Goal: Task Accomplishment & Management: Manage account settings

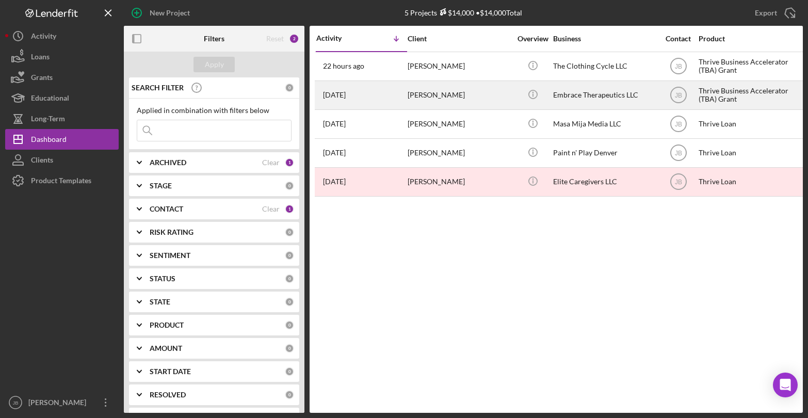
click at [399, 98] on div "3 days ago Kristin Kushmider" at bounding box center [361, 95] width 90 height 27
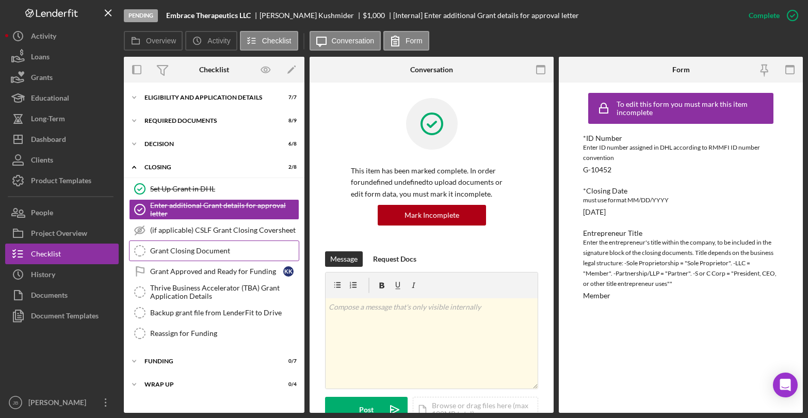
click at [195, 246] on link "Grant Closing Document Grant Closing Document" at bounding box center [214, 250] width 170 height 21
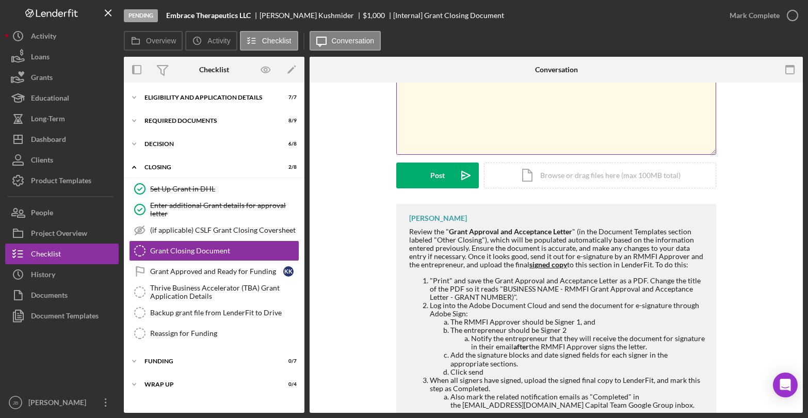
scroll to position [118, 0]
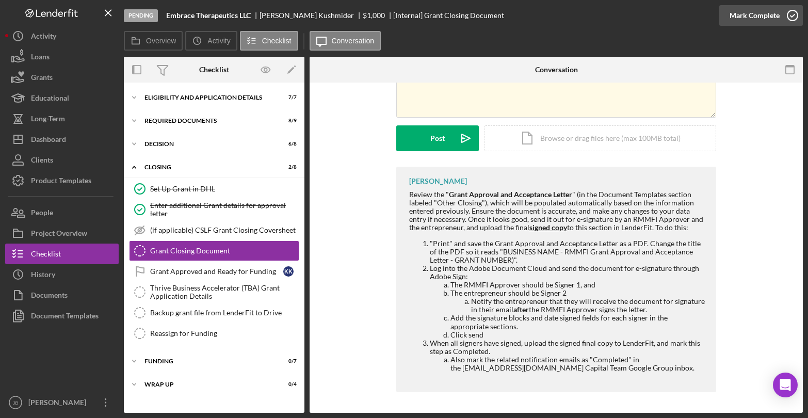
click at [796, 15] on icon "button" at bounding box center [793, 16] width 26 height 26
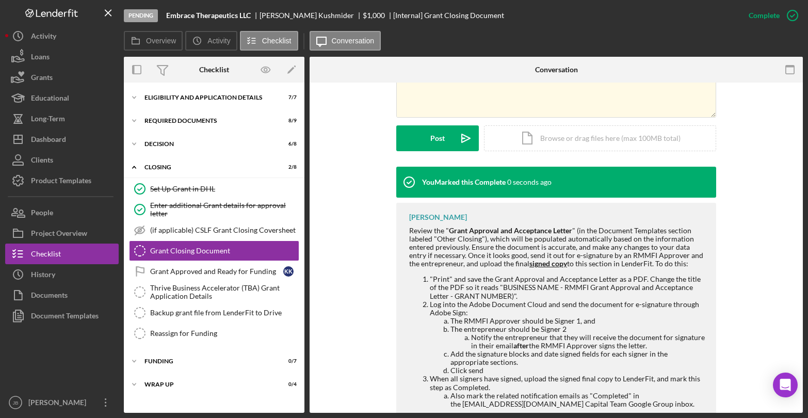
scroll to position [260, 0]
click at [234, 270] on div "Grant Approved and Ready for Funding" at bounding box center [216, 271] width 133 height 8
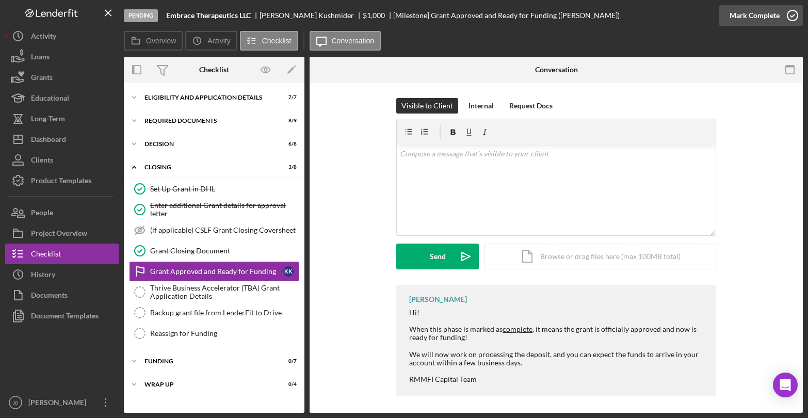
click at [793, 17] on icon "button" at bounding box center [793, 16] width 26 height 26
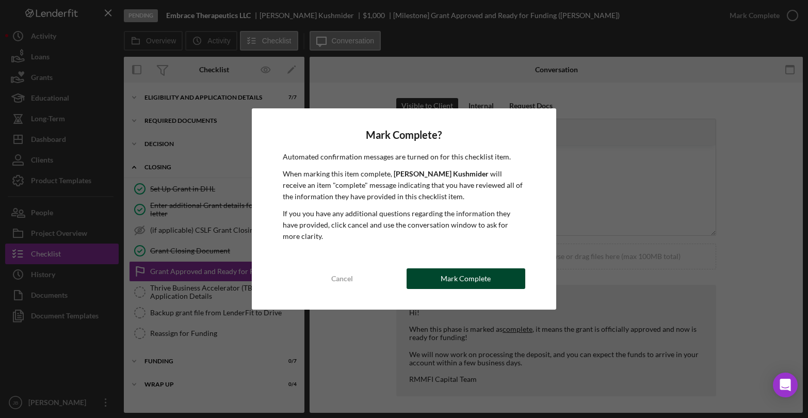
click at [452, 284] on div "Mark Complete" at bounding box center [466, 278] width 50 height 21
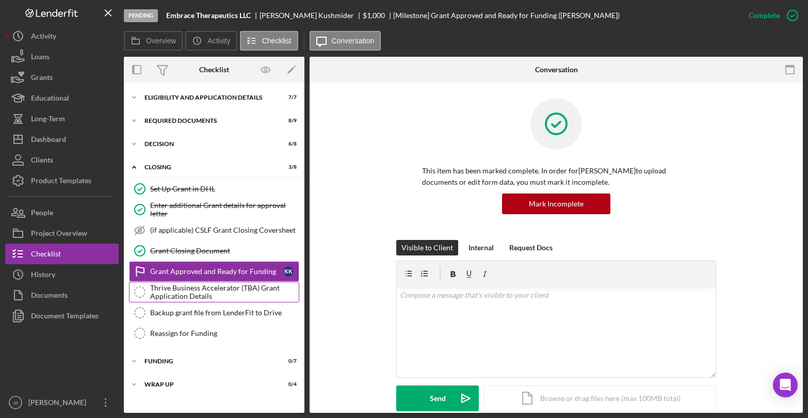
click at [220, 296] on div "Thrive Business Accelerator (TBA) Grant Application Details" at bounding box center [224, 292] width 149 height 17
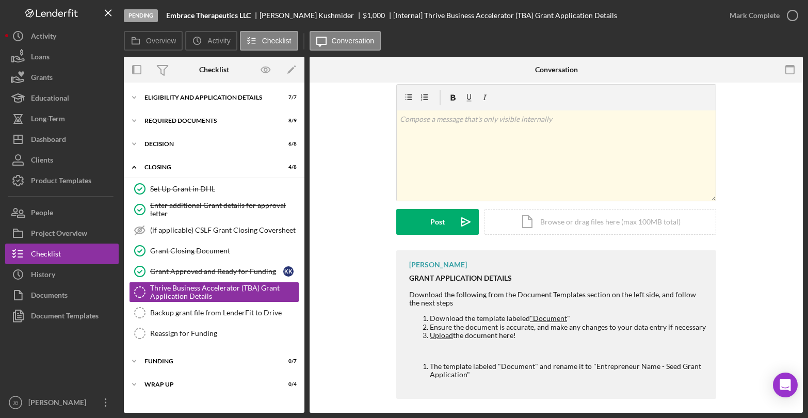
scroll to position [41, 0]
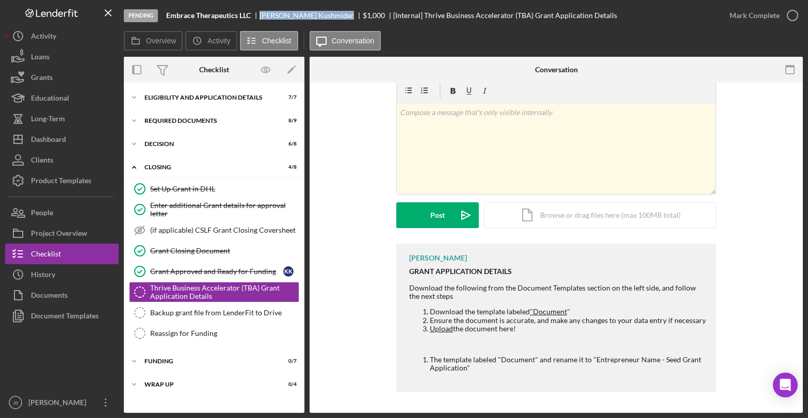
drag, startPoint x: 265, startPoint y: 16, endPoint x: 331, endPoint y: 24, distance: 66.1
click at [331, 24] on div "Pending Embrace Therapeutics LLC Kristin Kushmider $1,000 [Internal] Thrive Bus…" at bounding box center [421, 15] width 595 height 31
copy div "Kristin Kushmider"
drag, startPoint x: 69, startPoint y: 320, endPoint x: 65, endPoint y: 314, distance: 7.4
click at [65, 314] on div "Document Templates" at bounding box center [65, 316] width 68 height 23
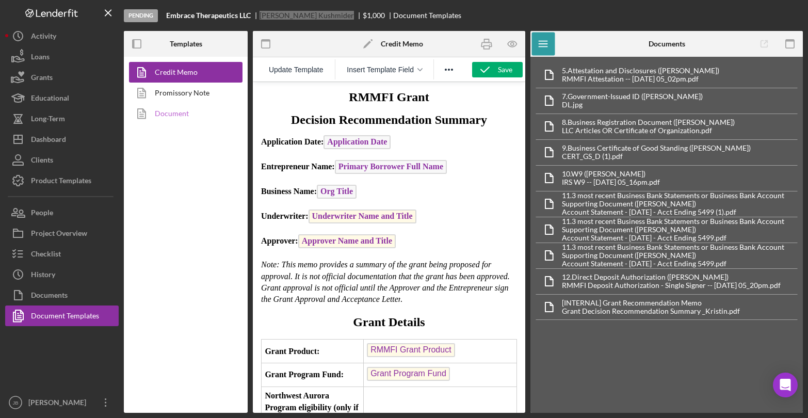
click at [176, 108] on link "Document" at bounding box center [183, 113] width 108 height 21
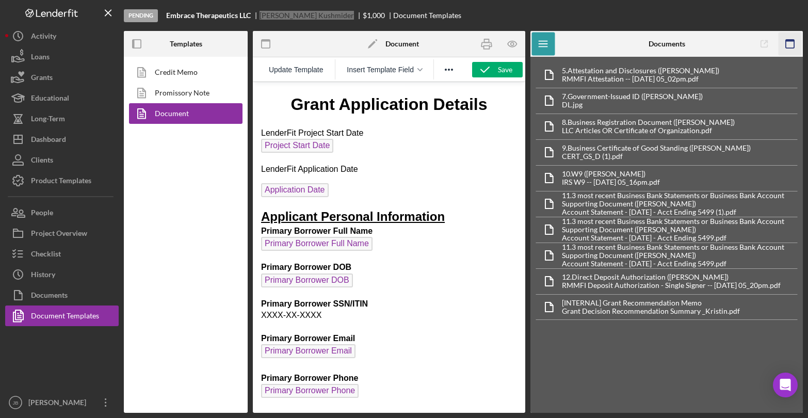
click at [786, 43] on icon "button" at bounding box center [790, 44] width 23 height 23
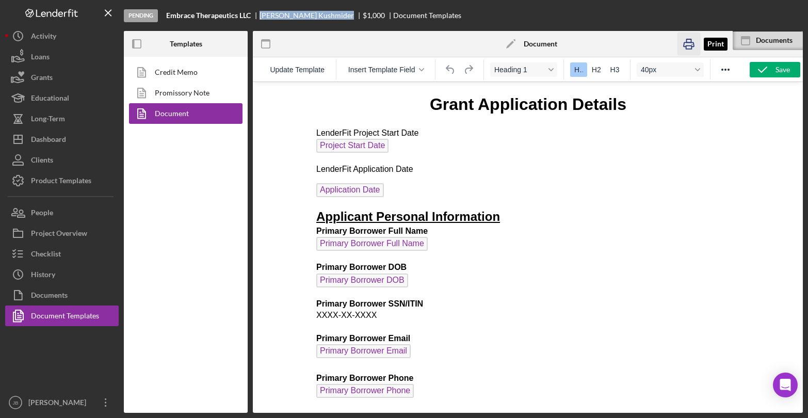
click at [684, 42] on icon "button" at bounding box center [689, 44] width 10 height 4
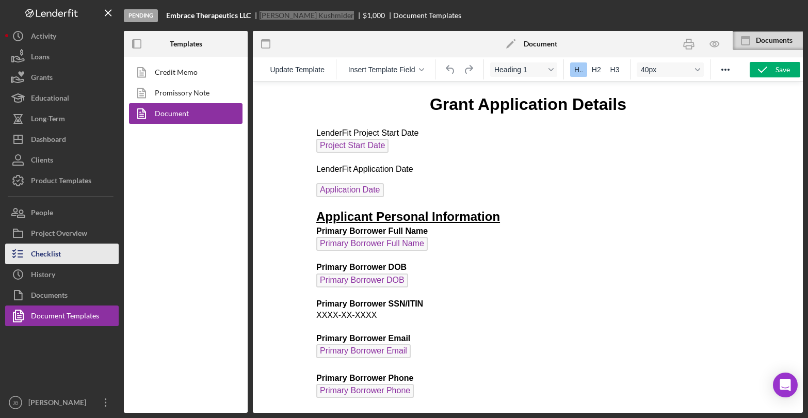
click at [41, 251] on div "Checklist" at bounding box center [46, 255] width 30 height 23
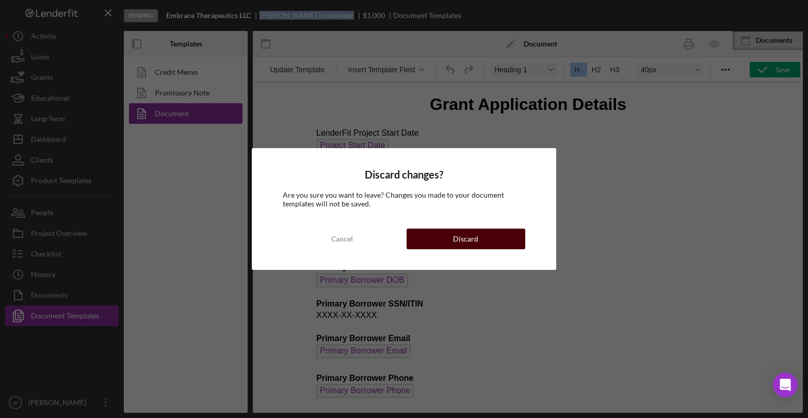
click at [428, 233] on button "Discard" at bounding box center [466, 239] width 119 height 21
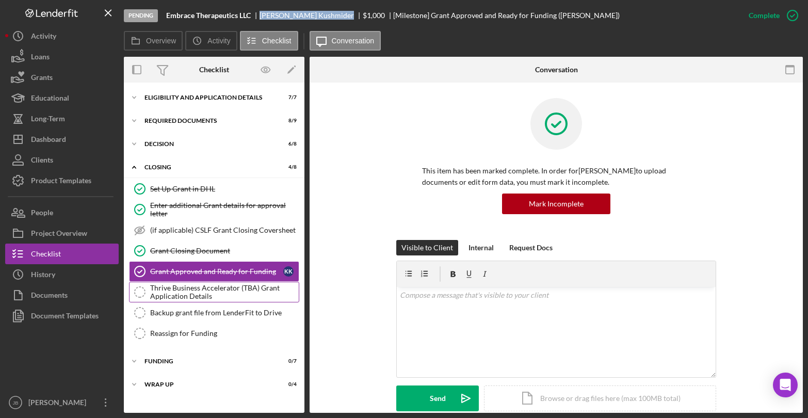
click at [246, 294] on div "Thrive Business Accelerator (TBA) Grant Application Details" at bounding box center [224, 292] width 149 height 17
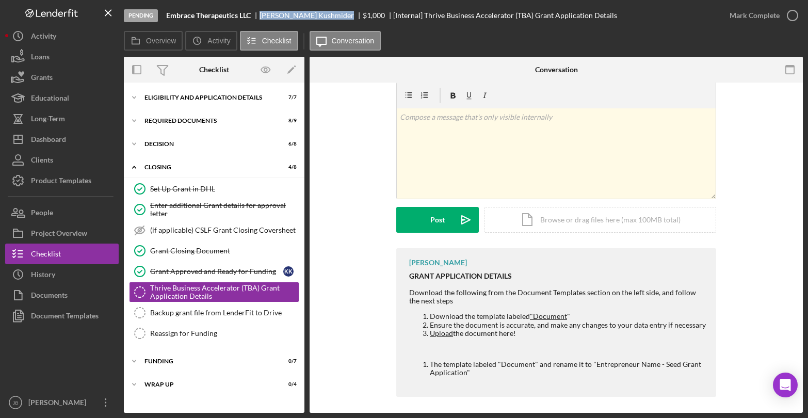
scroll to position [41, 0]
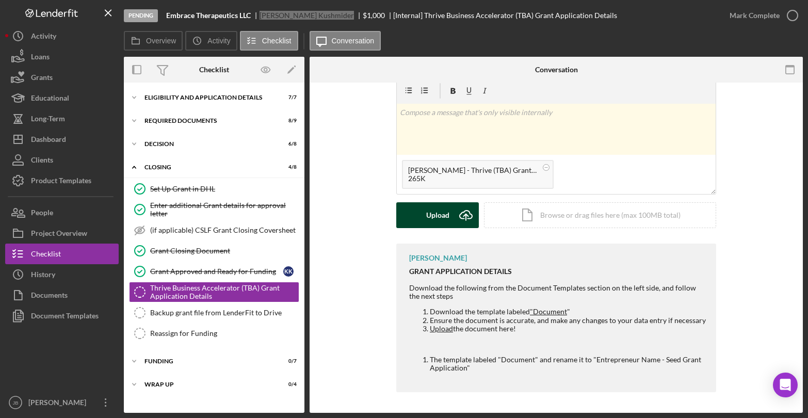
click at [464, 213] on icon "Icon/Upload" at bounding box center [466, 215] width 26 height 26
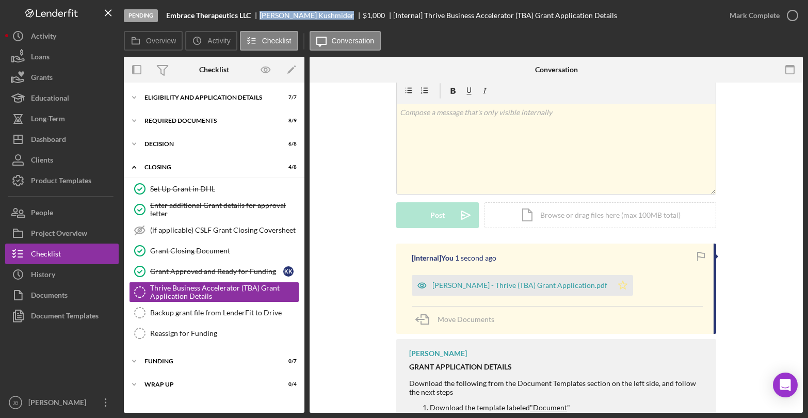
click at [621, 283] on icon "Icon/Star" at bounding box center [623, 285] width 21 height 21
click at [797, 15] on icon "button" at bounding box center [793, 16] width 26 height 26
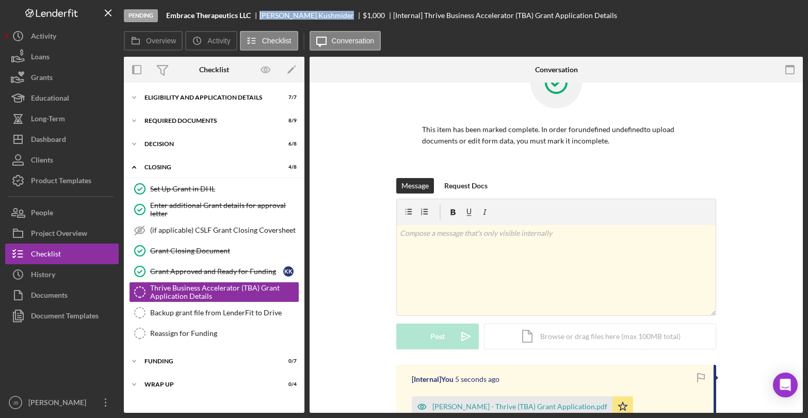
scroll to position [183, 0]
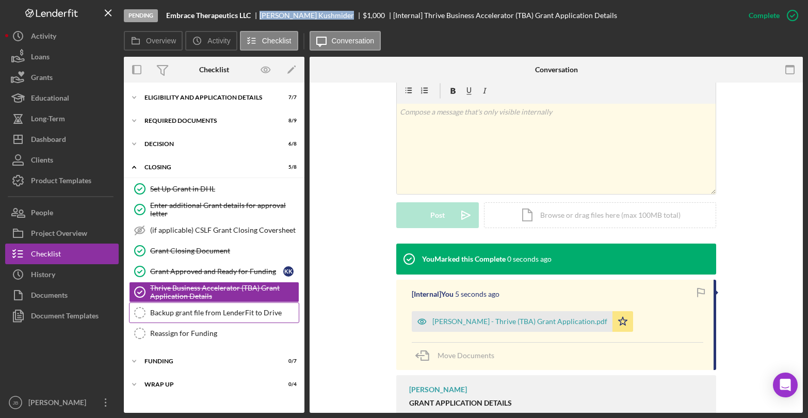
click at [237, 315] on div "Backup grant file from LenderFit to Drive" at bounding box center [224, 313] width 149 height 8
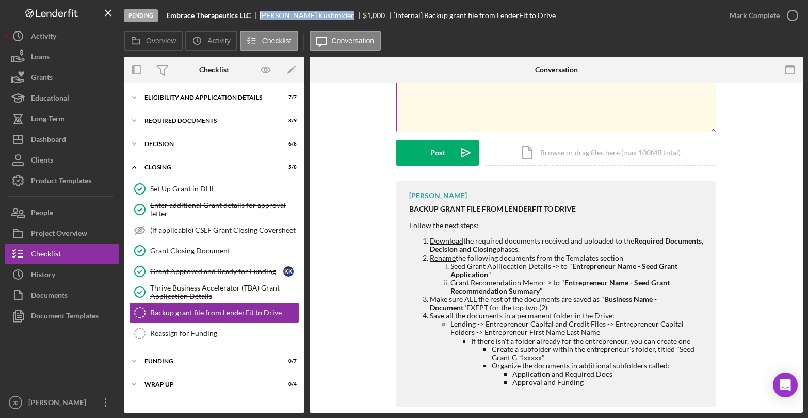
scroll to position [118, 0]
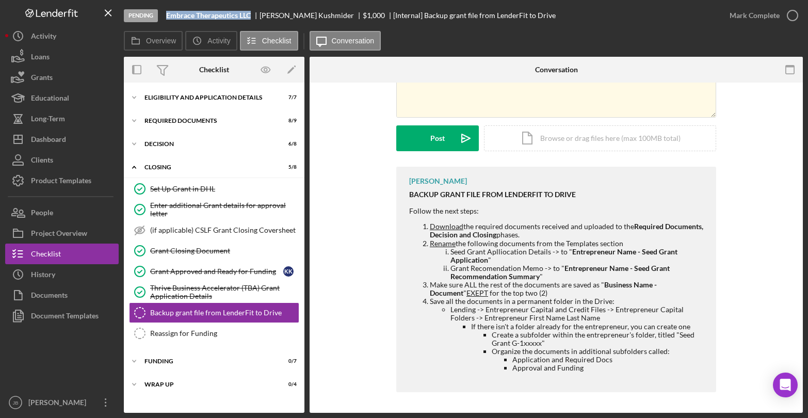
drag, startPoint x: 169, startPoint y: 12, endPoint x: 255, endPoint y: 13, distance: 86.2
click at [255, 13] on div "Embrace Therapeutics LLC" at bounding box center [212, 15] width 93 height 8
copy b "Embrace Therapeutics LLC"
click at [78, 299] on button "Documents" at bounding box center [62, 295] width 114 height 21
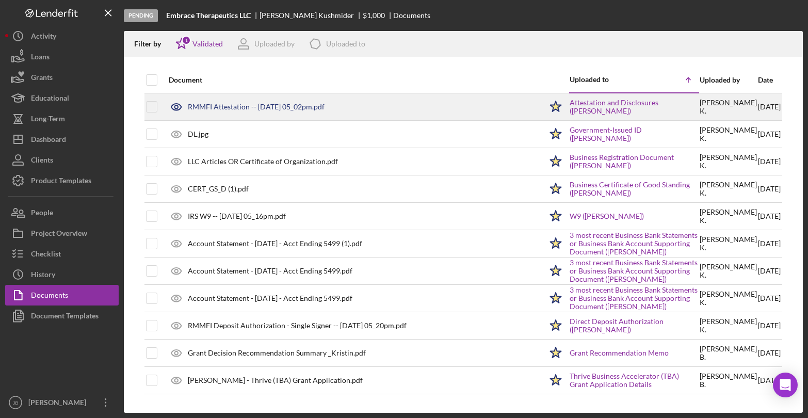
click at [229, 107] on div "RMMFI Attestation -- 2025-10-06 05_02pm.pdf" at bounding box center [256, 107] width 137 height 8
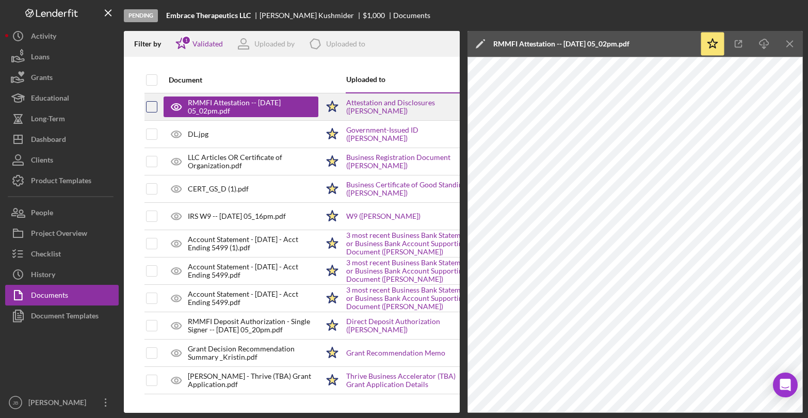
click at [155, 105] on input "checkbox" at bounding box center [152, 107] width 10 height 10
checkbox input "true"
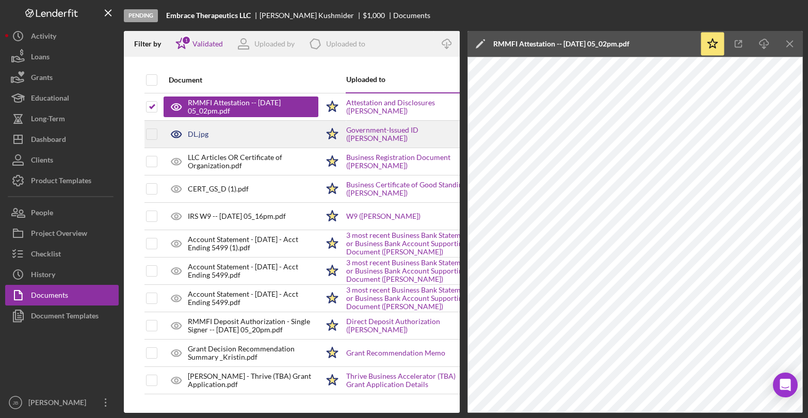
click at [191, 131] on div "DL.jpg" at bounding box center [198, 134] width 21 height 8
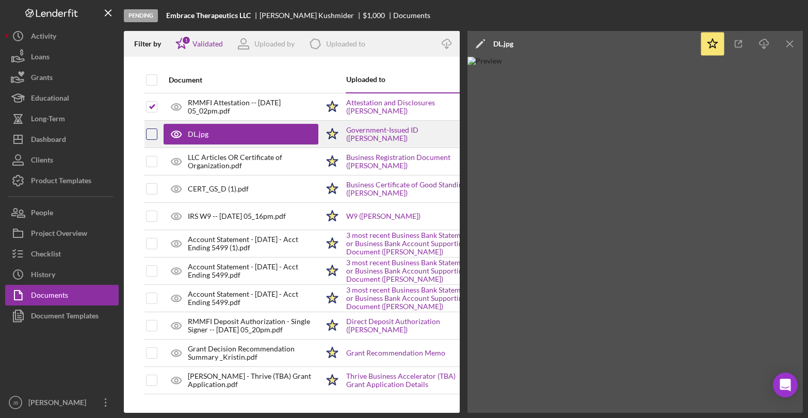
click at [150, 137] on input "checkbox" at bounding box center [152, 134] width 10 height 10
checkbox input "true"
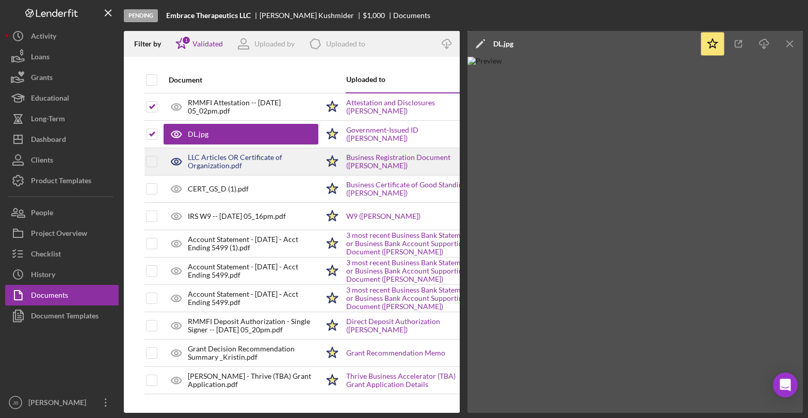
click at [197, 150] on div "LLC Articles OR Certificate of Organization.pdf" at bounding box center [241, 162] width 155 height 26
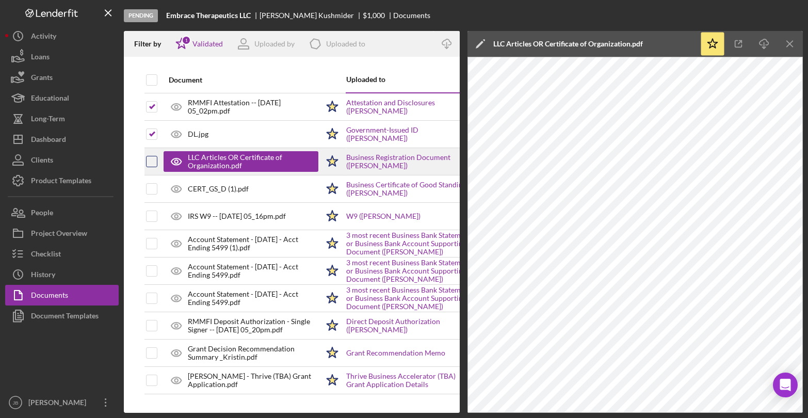
click at [153, 163] on input "checkbox" at bounding box center [152, 161] width 10 height 10
checkbox input "true"
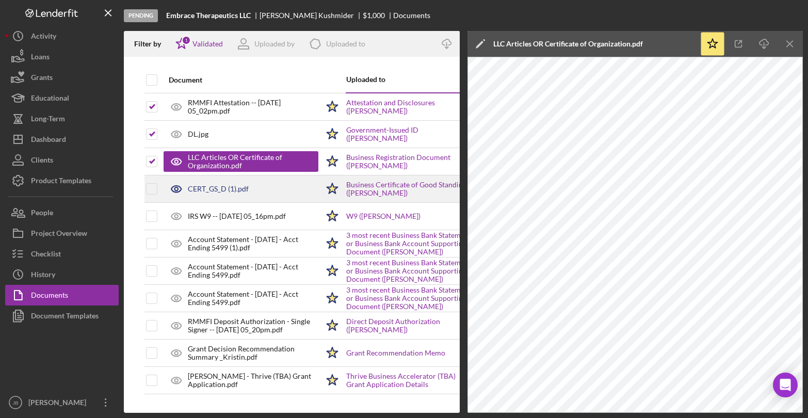
click at [207, 188] on div "CERT_GS_D (1).pdf" at bounding box center [218, 189] width 61 height 8
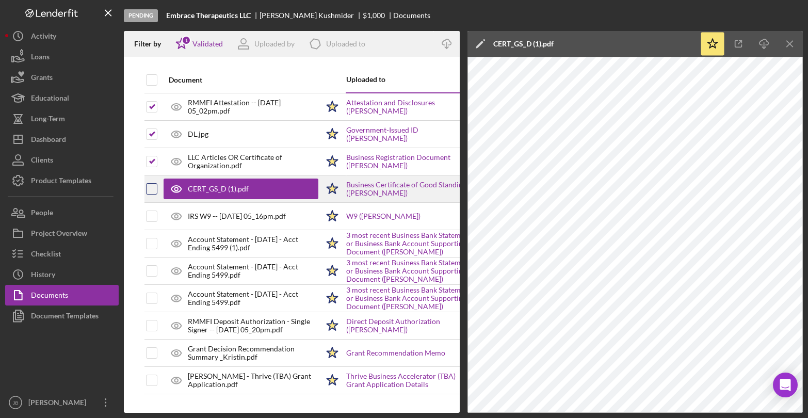
click at [155, 187] on input "checkbox" at bounding box center [152, 189] width 10 height 10
checkbox input "true"
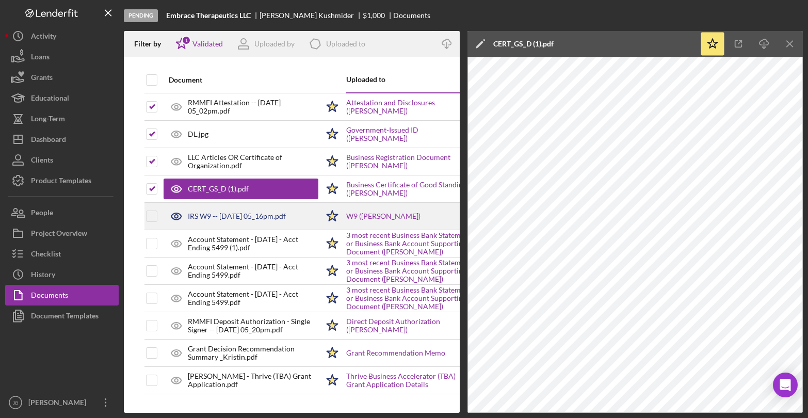
click at [225, 219] on div "IRS W9 -- 2025-10-06 05_16pm.pdf" at bounding box center [237, 216] width 98 height 8
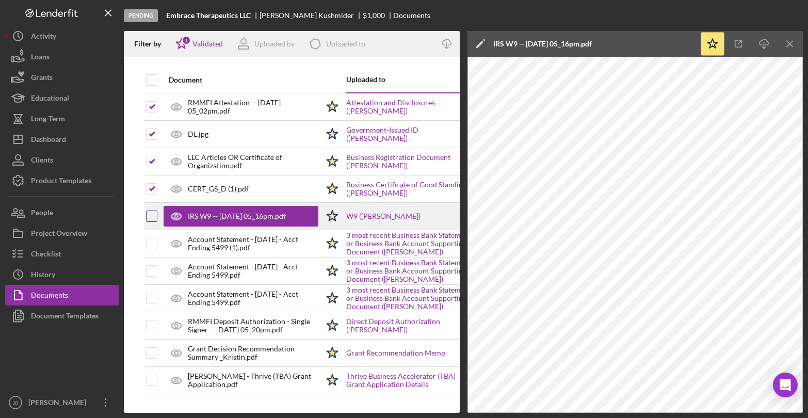
click at [155, 214] on input "checkbox" at bounding box center [152, 216] width 10 height 10
checkbox input "true"
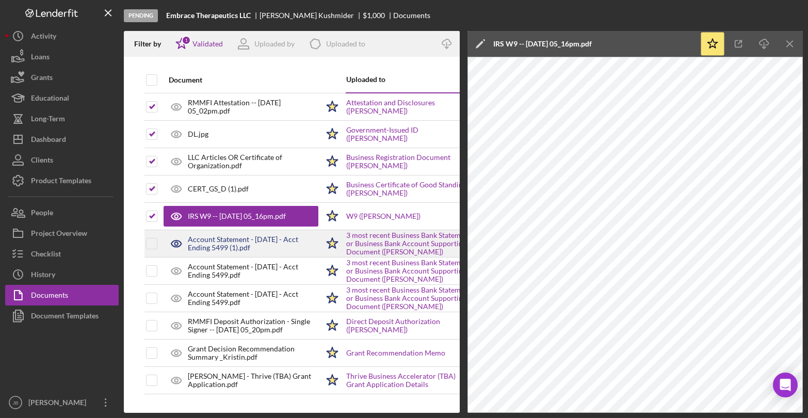
click at [219, 245] on div "Account Statement - August 2025 - Acct Ending 5499 (1).pdf" at bounding box center [253, 243] width 131 height 17
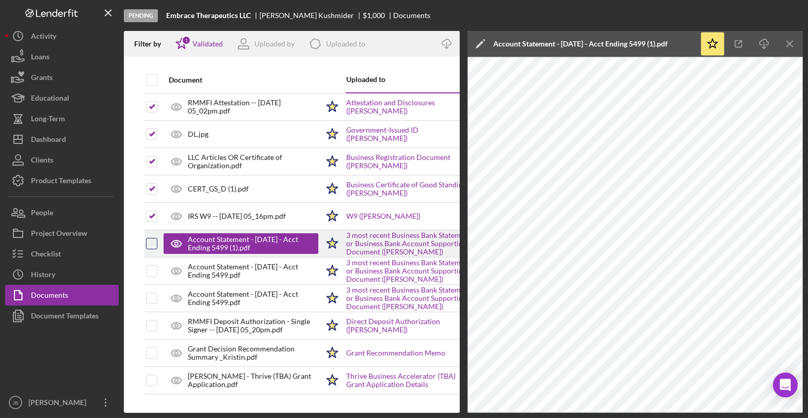
click at [155, 243] on input "checkbox" at bounding box center [152, 243] width 10 height 10
checkbox input "true"
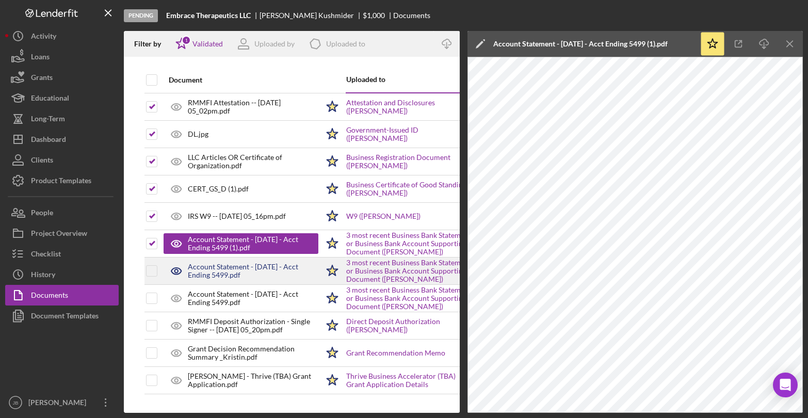
click at [197, 273] on div "Account Statement - July 2025 - Acct Ending 5499.pdf" at bounding box center [253, 271] width 131 height 17
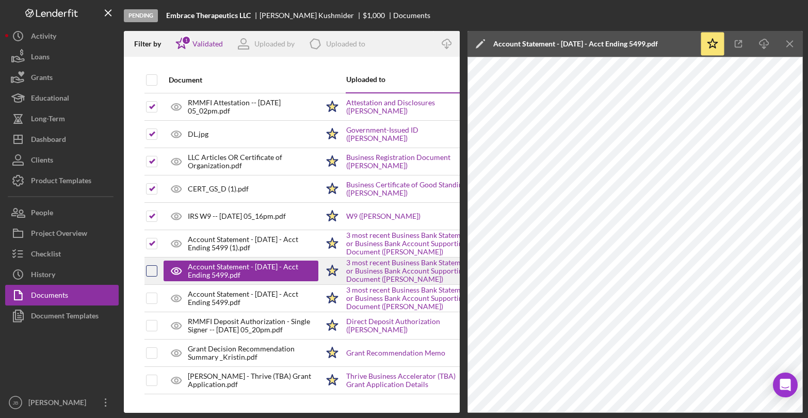
click at [152, 273] on input "checkbox" at bounding box center [152, 271] width 10 height 10
checkbox input "true"
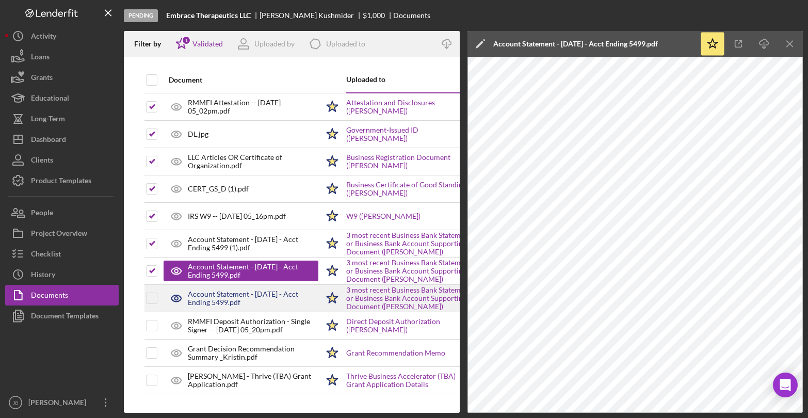
click at [194, 297] on div "Account Statement - September 2025 - Acct Ending 5499.pdf" at bounding box center [253, 298] width 131 height 17
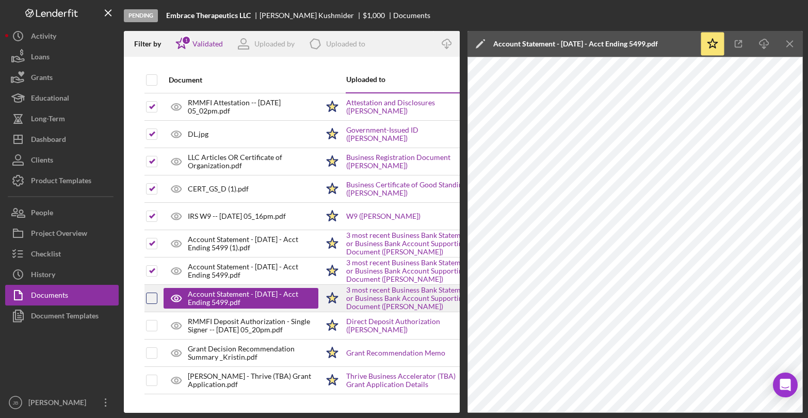
click at [155, 298] on input "checkbox" at bounding box center [152, 298] width 10 height 10
checkbox input "true"
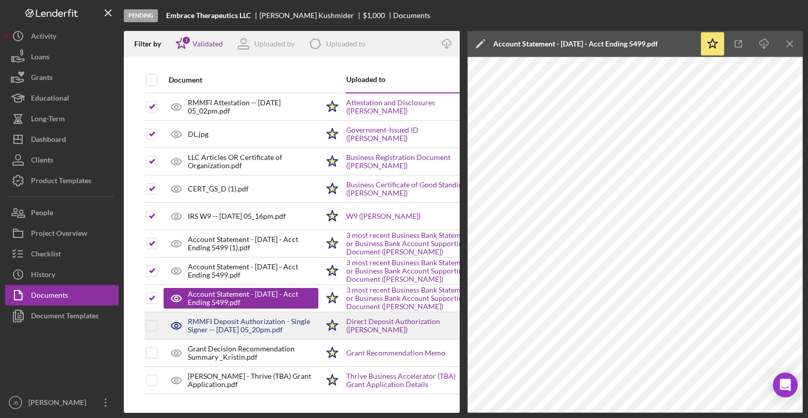
click at [215, 316] on div "RMMFI Deposit Authorization - Single Signer -- 2025-10-06 05_20pm.pdf" at bounding box center [241, 326] width 155 height 26
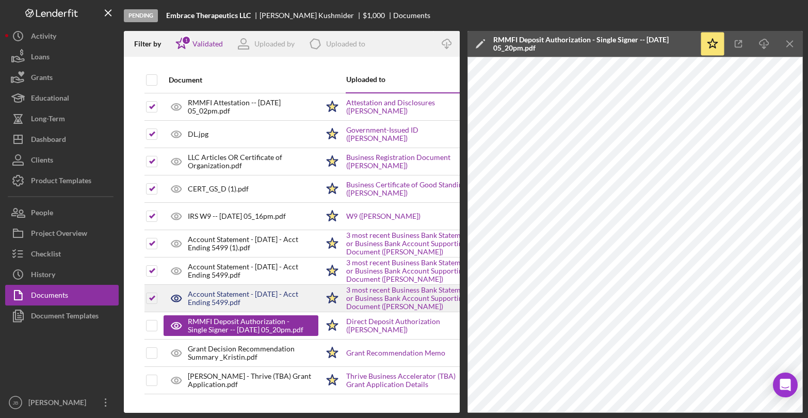
click at [307, 300] on div "Account Statement - September 2025 - Acct Ending 5499.pdf" at bounding box center [253, 298] width 131 height 17
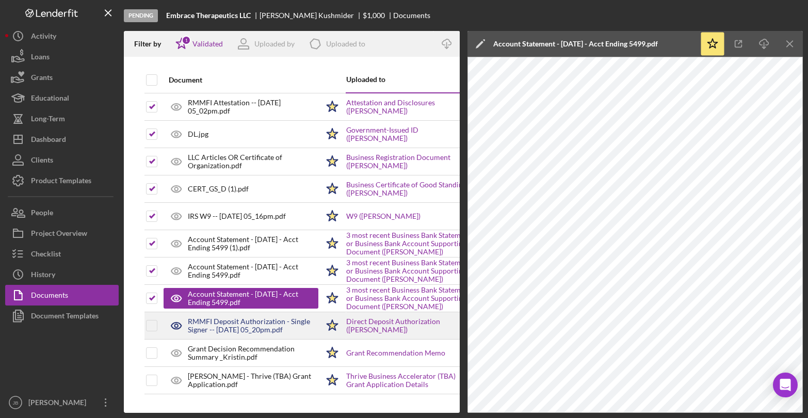
click at [299, 325] on div "RMMFI Deposit Authorization - Single Signer -- 2025-10-06 05_20pm.pdf" at bounding box center [253, 325] width 131 height 17
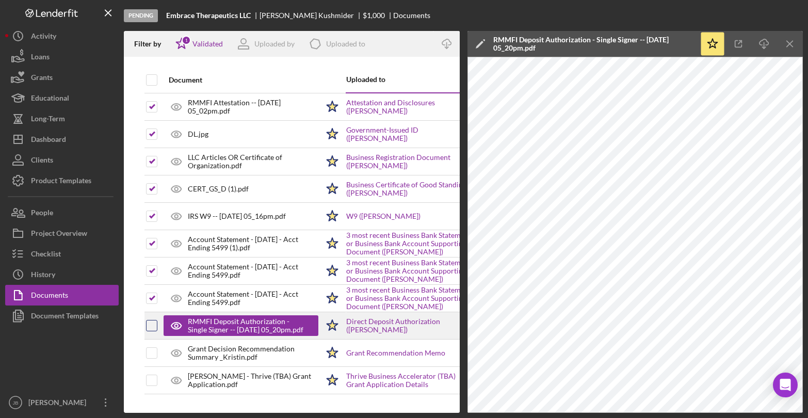
click at [151, 330] on input "checkbox" at bounding box center [152, 325] width 10 height 10
checkbox input "true"
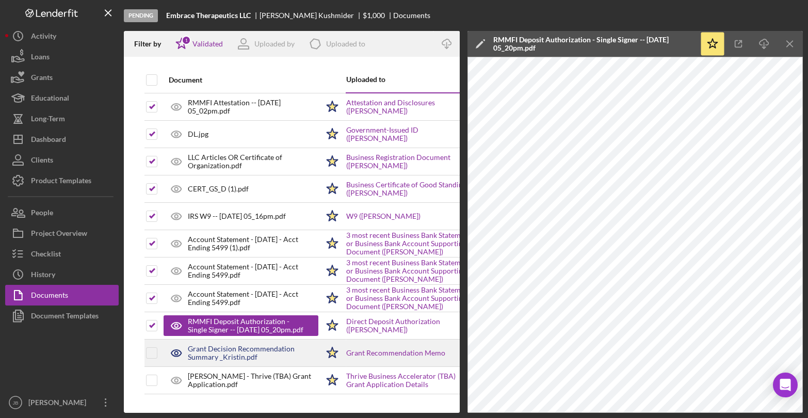
click at [210, 347] on div "Grant Decision Recommendation Summary _Kristin.pdf" at bounding box center [253, 353] width 131 height 17
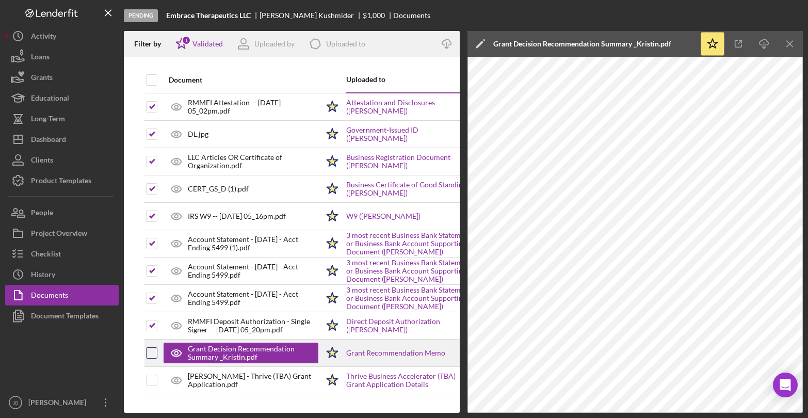
click at [154, 353] on input "checkbox" at bounding box center [152, 353] width 10 height 10
checkbox input "true"
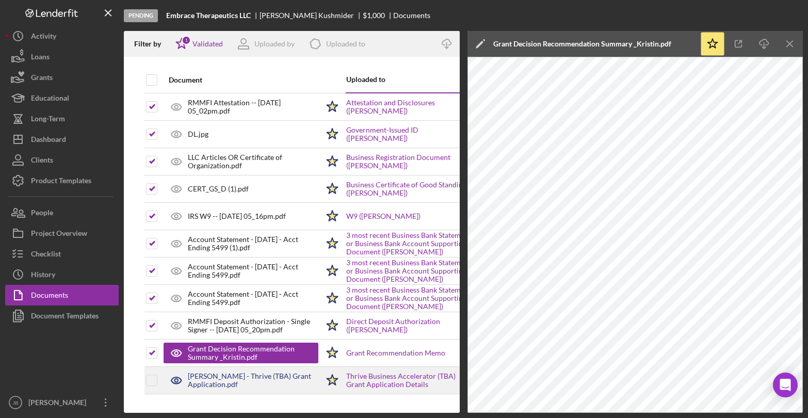
click at [218, 374] on div "Kristin Kushmider - Thrive (TBA) Grant Application.pdf" at bounding box center [253, 380] width 131 height 17
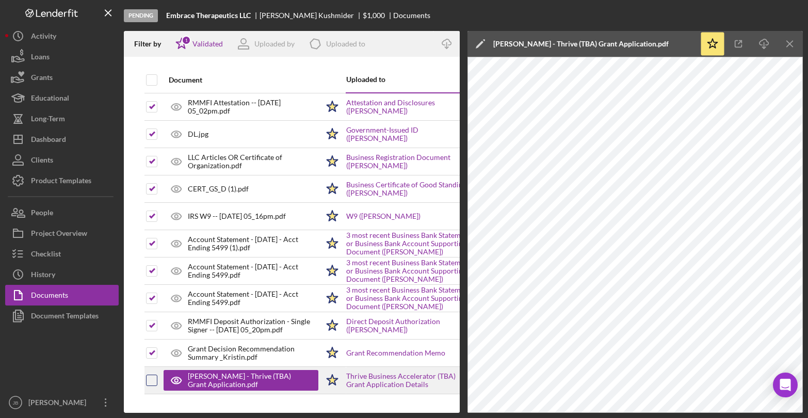
click at [148, 382] on input "checkbox" at bounding box center [152, 380] width 10 height 10
checkbox input "true"
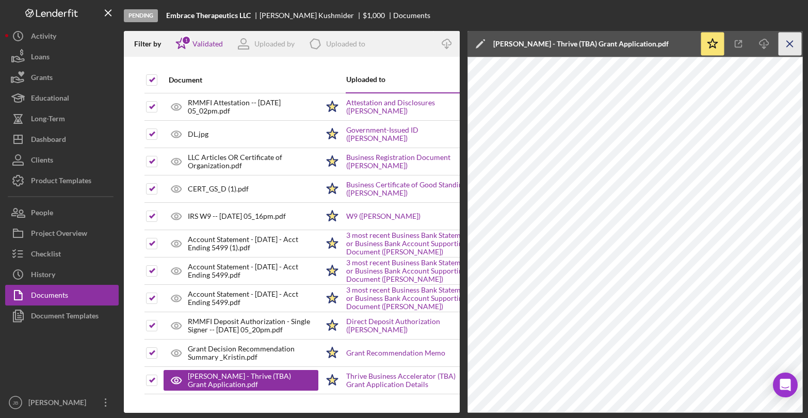
click at [790, 41] on icon "Icon/Menu Close" at bounding box center [790, 44] width 23 height 23
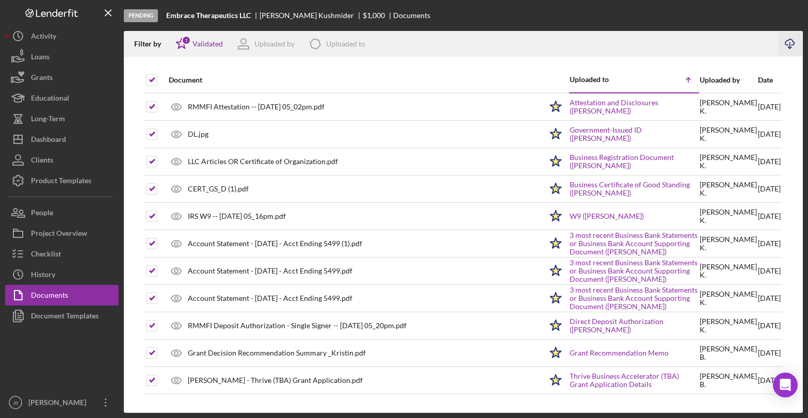
click at [786, 41] on icon "button" at bounding box center [789, 42] width 9 height 6
click at [64, 257] on button "Checklist" at bounding box center [62, 254] width 114 height 21
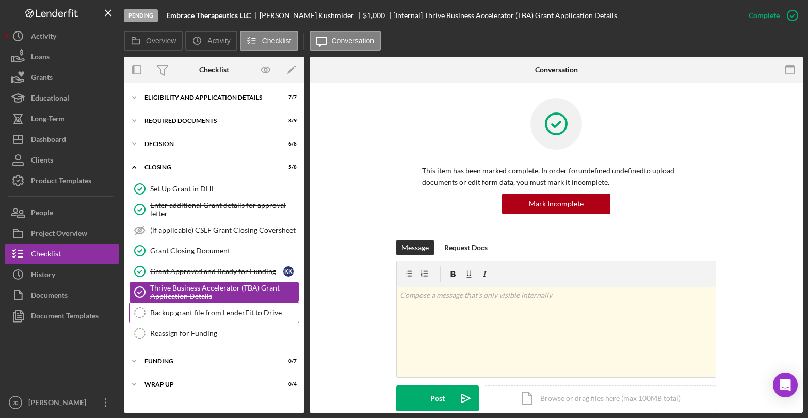
click at [197, 314] on div "Backup grant file from LenderFit to Drive" at bounding box center [224, 313] width 149 height 8
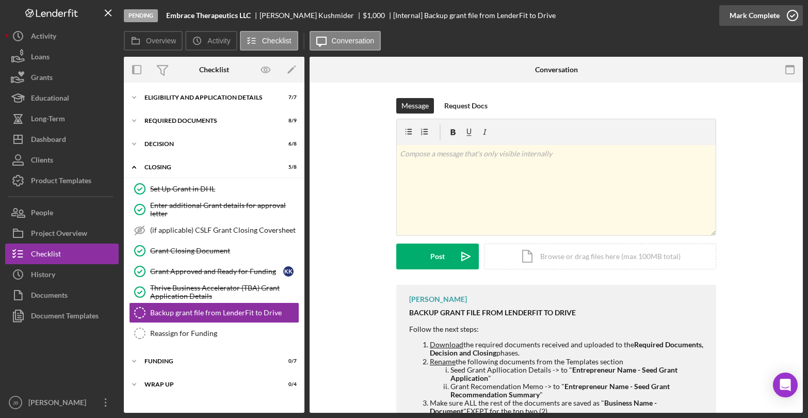
click at [792, 16] on polyline "button" at bounding box center [793, 15] width 4 height 3
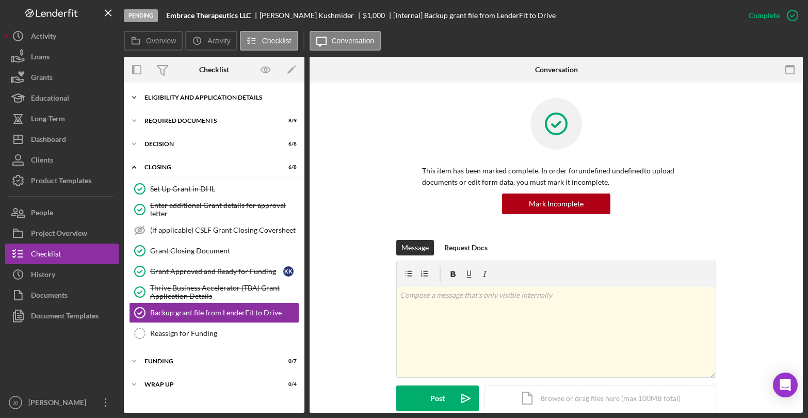
click at [188, 98] on div "Eligibility and Application Details" at bounding box center [217, 97] width 147 height 6
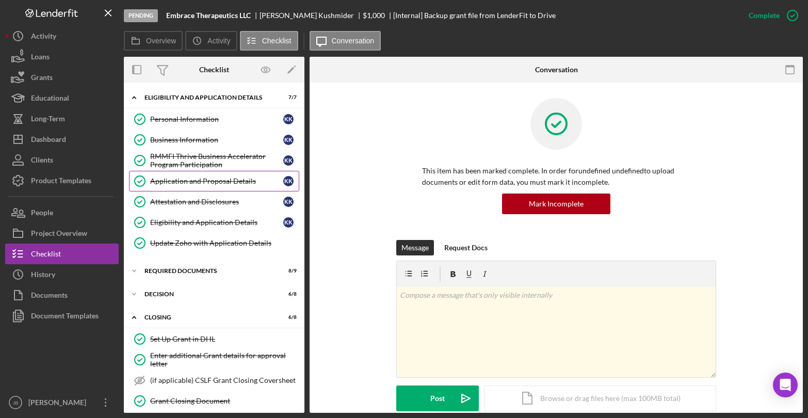
click at [218, 181] on div "Application and Proposal Details" at bounding box center [216, 181] width 133 height 8
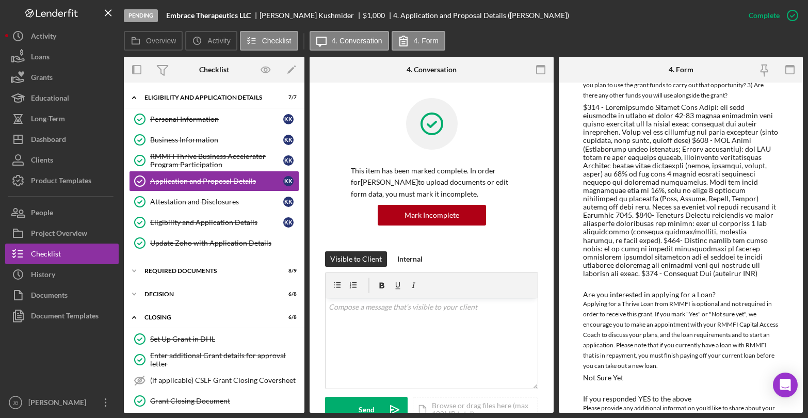
scroll to position [1326, 0]
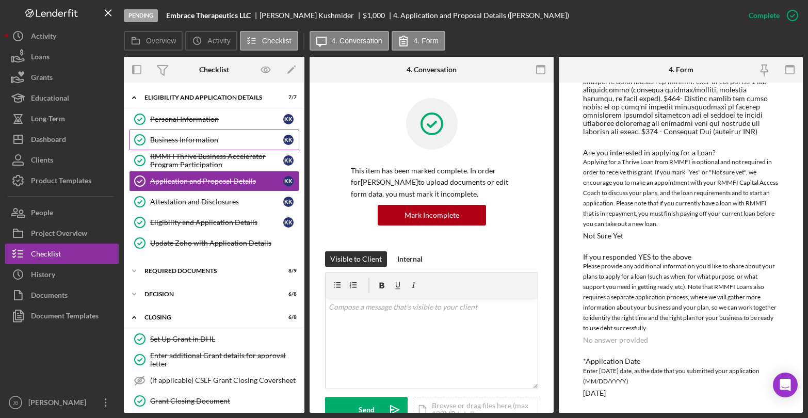
click at [208, 138] on div "Business Information" at bounding box center [216, 140] width 133 height 8
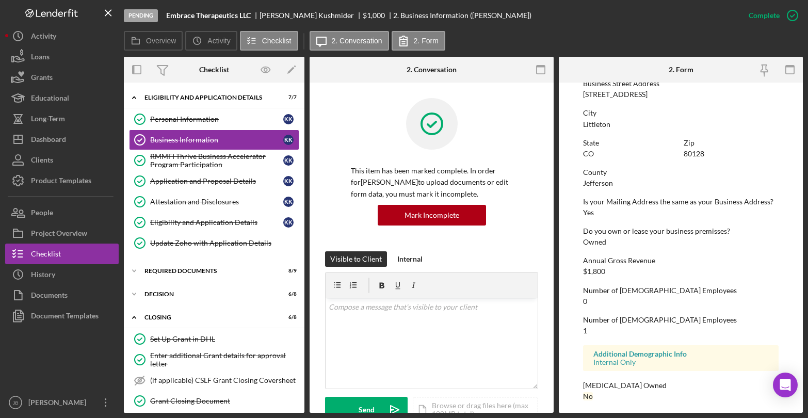
scroll to position [448, 0]
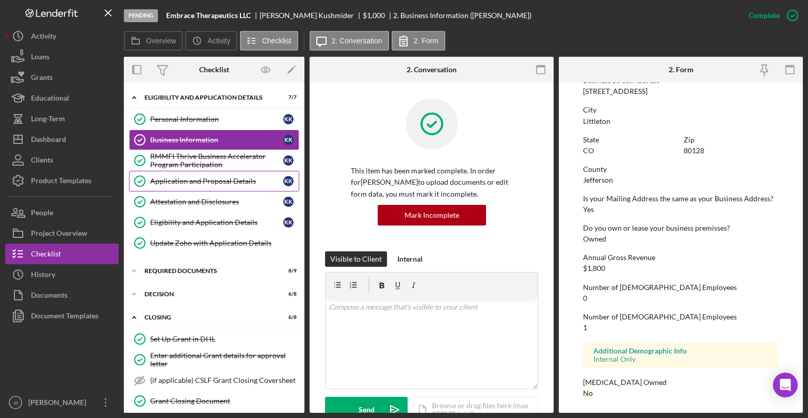
click at [204, 183] on div "Application and Proposal Details" at bounding box center [216, 181] width 133 height 8
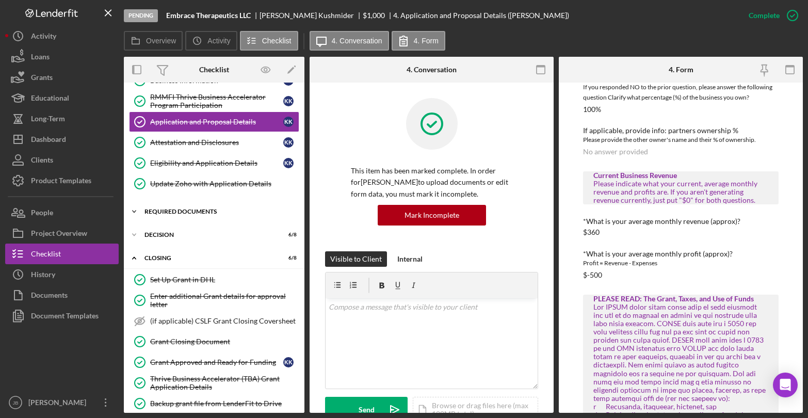
scroll to position [138, 0]
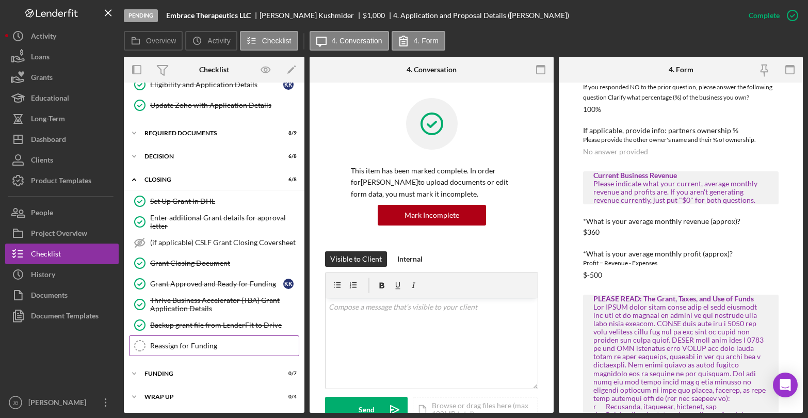
click at [165, 349] on div "Reassign for Funding" at bounding box center [224, 346] width 149 height 8
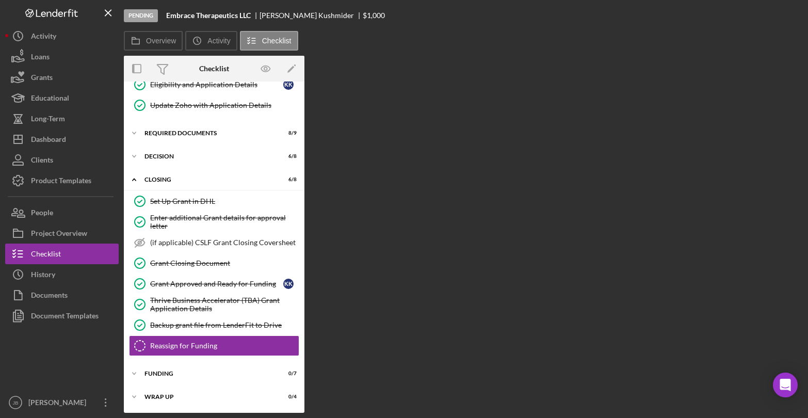
scroll to position [138, 0]
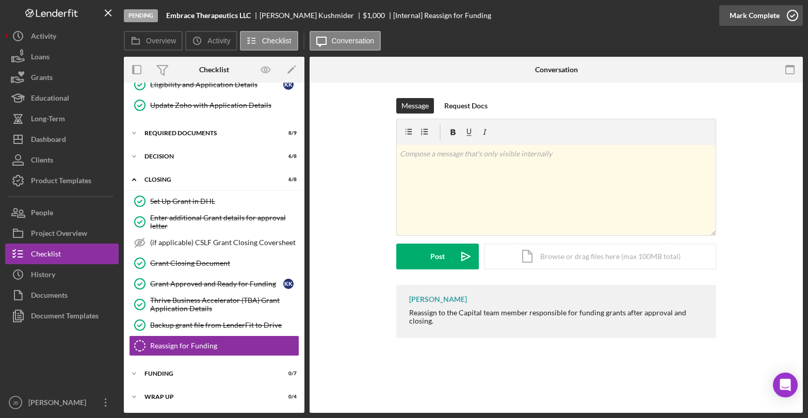
click at [792, 16] on icon "button" at bounding box center [793, 16] width 26 height 26
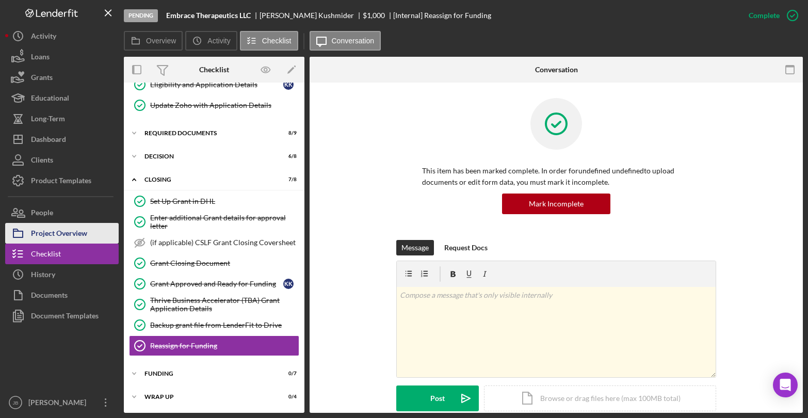
click at [72, 235] on div "Project Overview" at bounding box center [59, 234] width 56 height 23
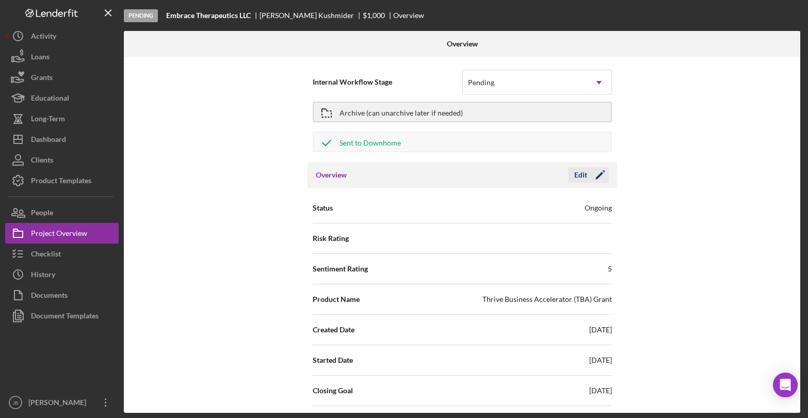
click at [590, 176] on icon "Icon/Edit" at bounding box center [600, 175] width 26 height 26
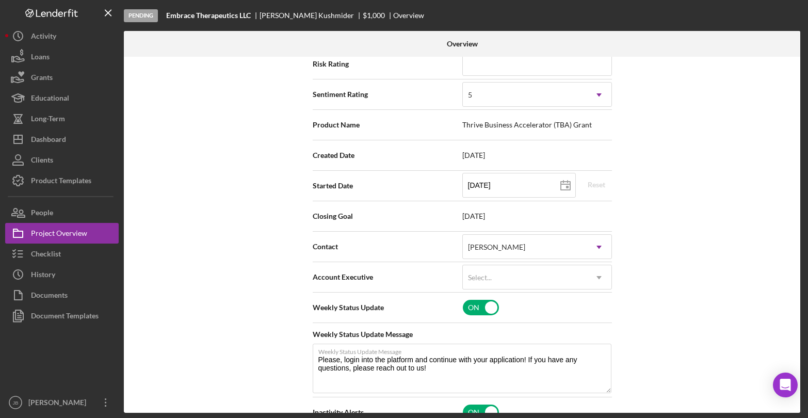
scroll to position [178, 0]
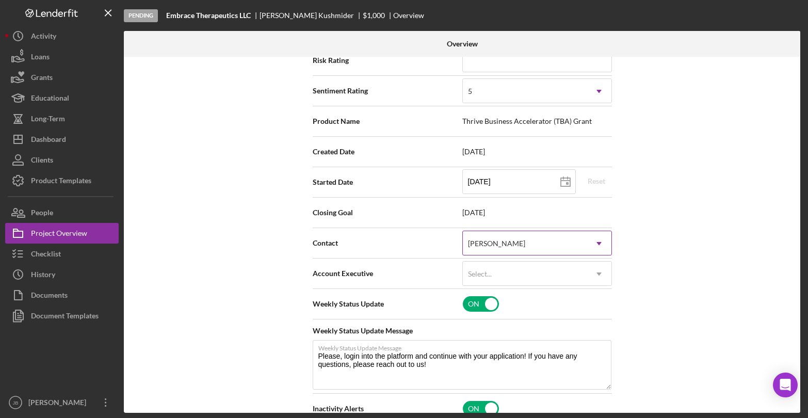
click at [559, 255] on div "[PERSON_NAME]" at bounding box center [525, 244] width 124 height 24
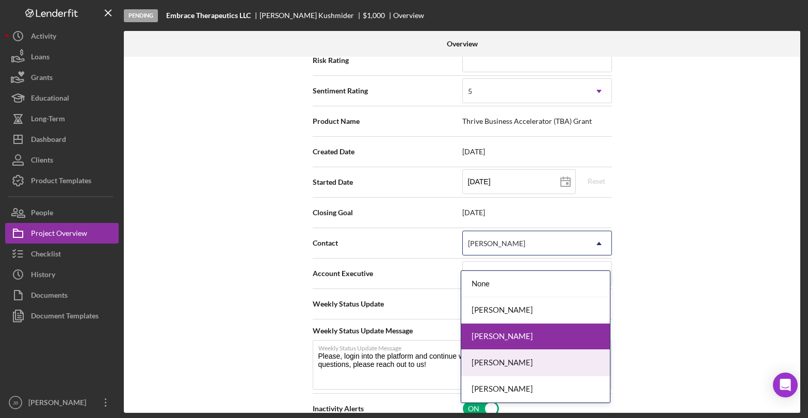
click at [522, 370] on div "Ryan Flanders" at bounding box center [535, 363] width 149 height 26
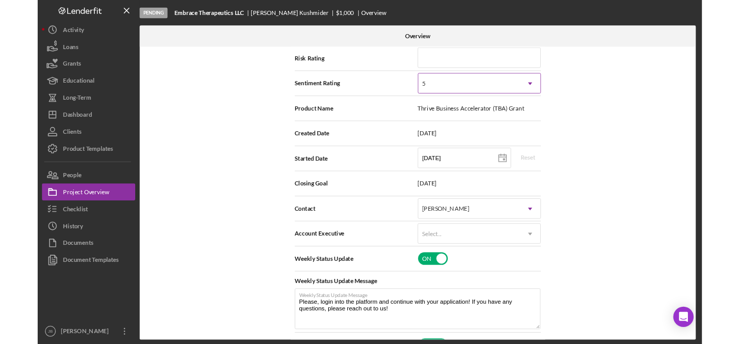
scroll to position [0, 0]
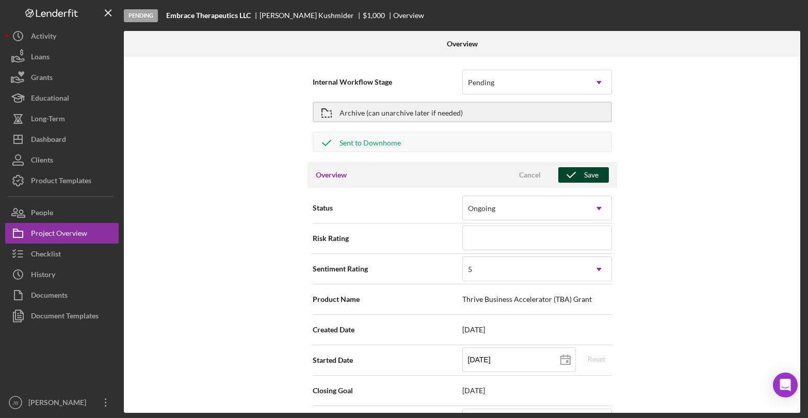
click at [585, 179] on div "Save" at bounding box center [591, 174] width 14 height 15
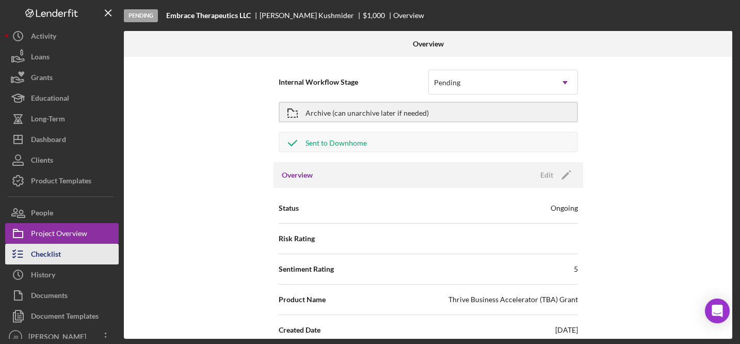
click at [45, 250] on div "Checklist" at bounding box center [46, 255] width 30 height 23
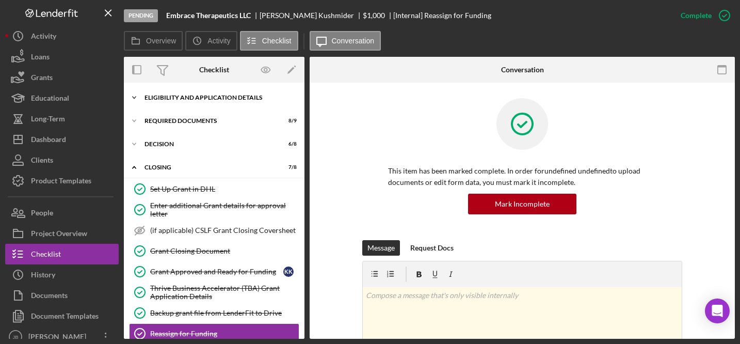
click at [189, 100] on div "Eligibility and Application Details" at bounding box center [217, 97] width 147 height 6
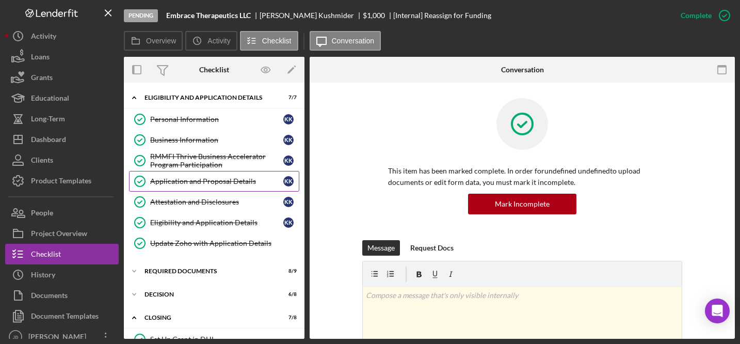
click at [200, 184] on div "Application and Proposal Details" at bounding box center [216, 181] width 133 height 8
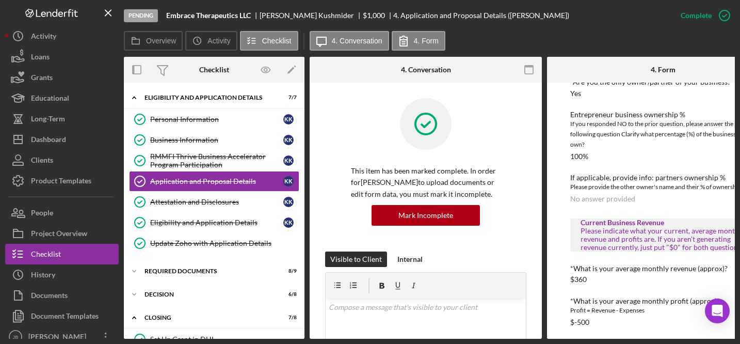
scroll to position [359, 0]
